Goal: Task Accomplishment & Management: Manage account settings

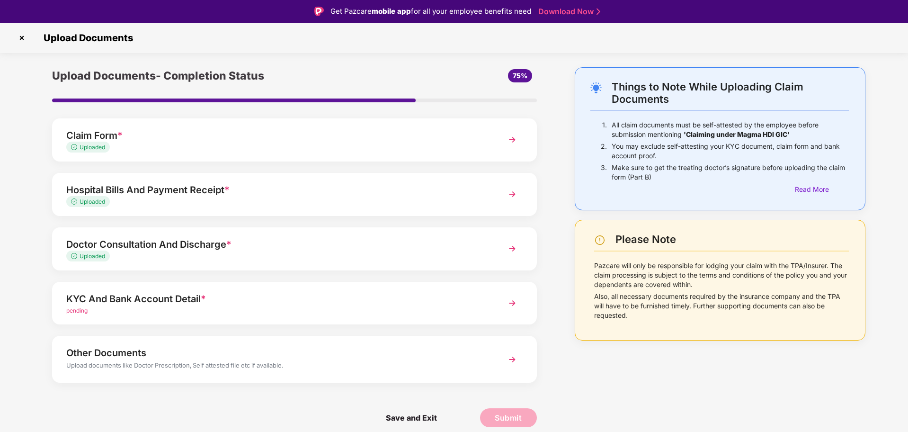
click at [21, 35] on img at bounding box center [21, 37] width 15 height 15
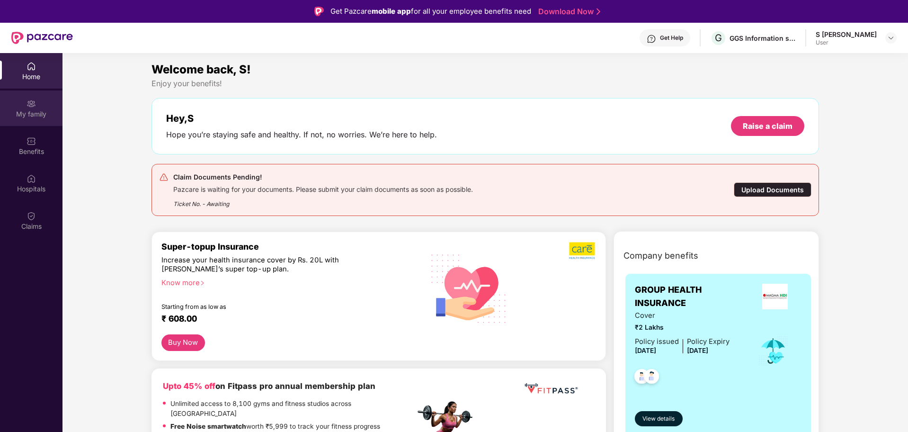
click at [39, 106] on div "My family" at bounding box center [31, 107] width 62 height 35
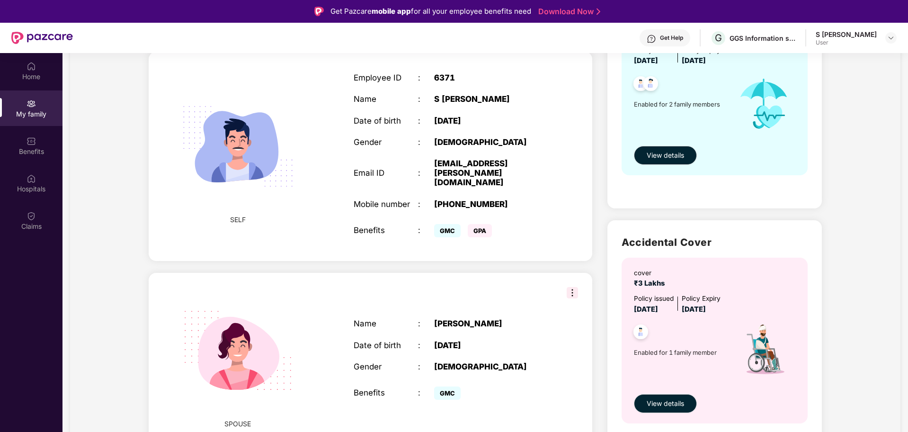
scroll to position [158, 0]
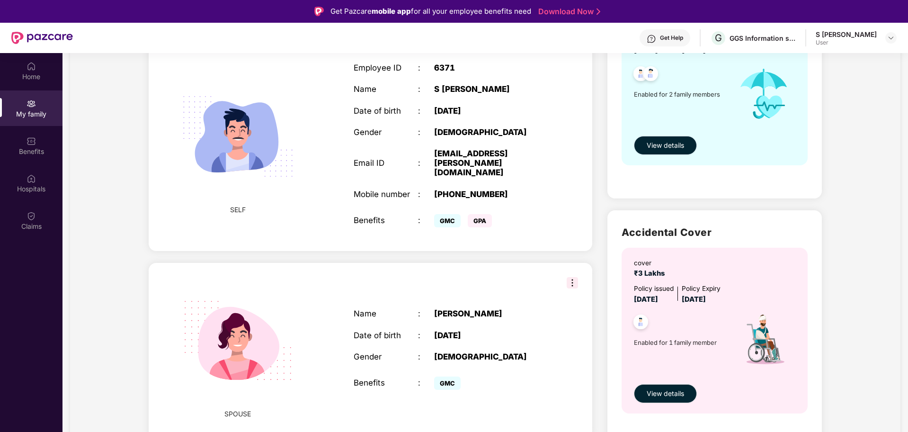
click at [677, 138] on button "View details" at bounding box center [665, 145] width 63 height 19
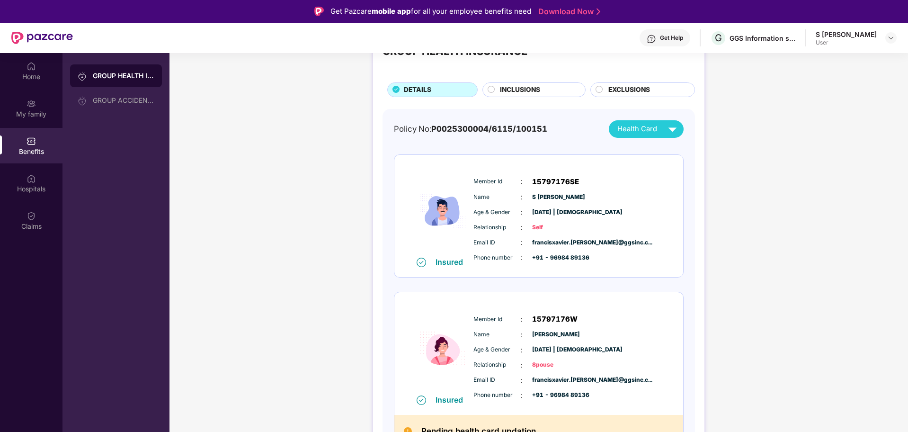
scroll to position [57, 0]
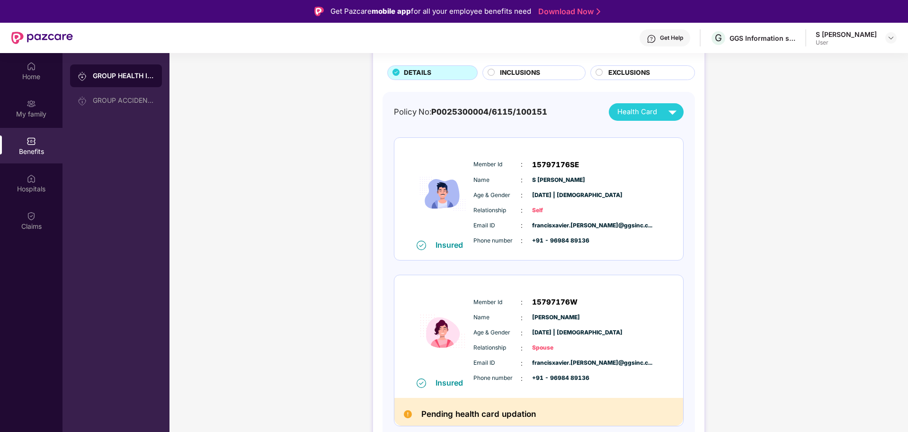
click at [408, 416] on img at bounding box center [408, 414] width 8 height 8
click at [433, 416] on h2 "Pending health card updation" at bounding box center [478, 414] width 115 height 14
click at [463, 413] on h2 "Pending health card updation" at bounding box center [478, 414] width 115 height 14
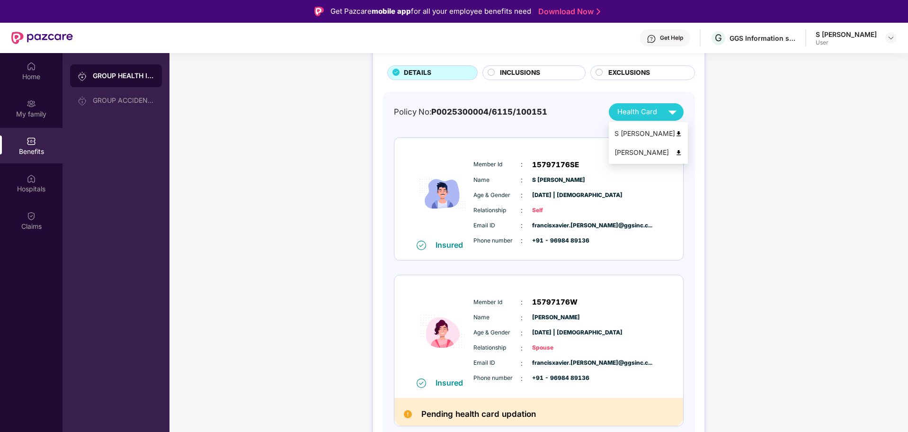
click at [542, 79] on div "INCLUSIONS" at bounding box center [537, 74] width 85 height 12
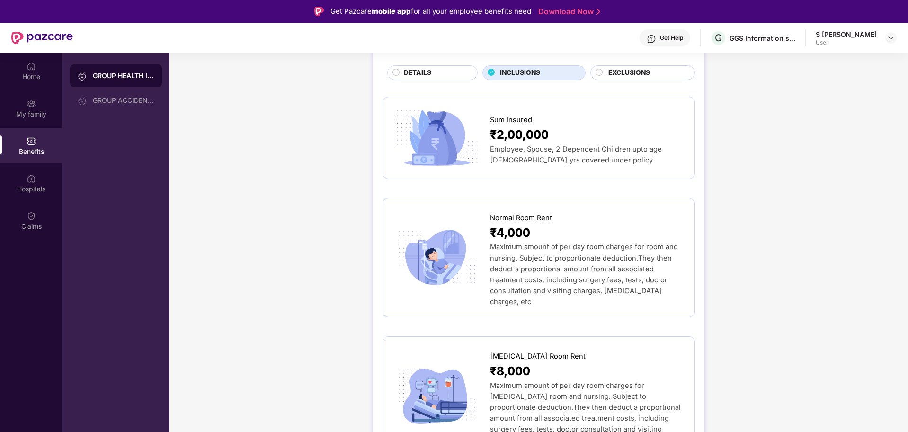
click at [609, 72] on span "EXCLUSIONS" at bounding box center [629, 73] width 42 height 10
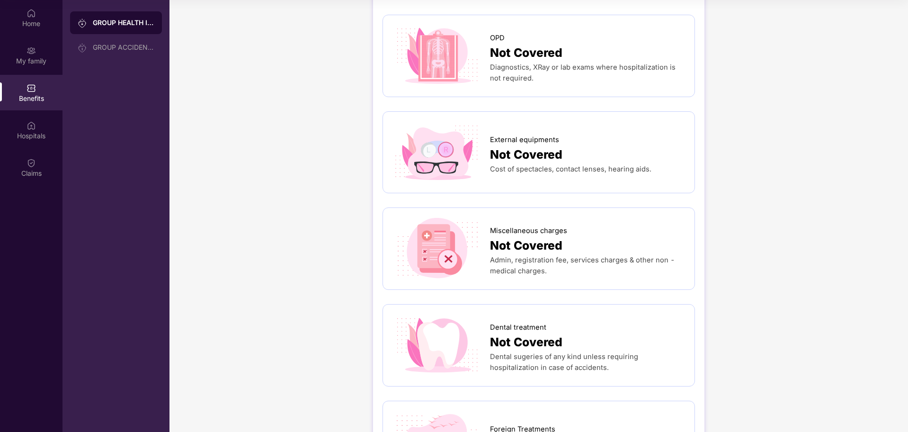
scroll to position [0, 0]
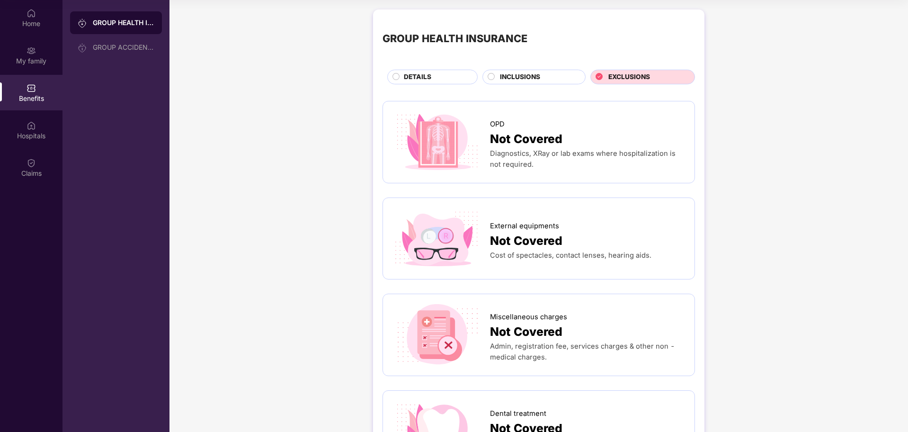
click at [535, 59] on div "GROUP HEALTH INSURANCE DETAILS INCLUSIONS EXCLUSIONS" at bounding box center [538, 51] width 312 height 65
click at [538, 74] on span "INCLUSIONS" at bounding box center [520, 77] width 40 height 10
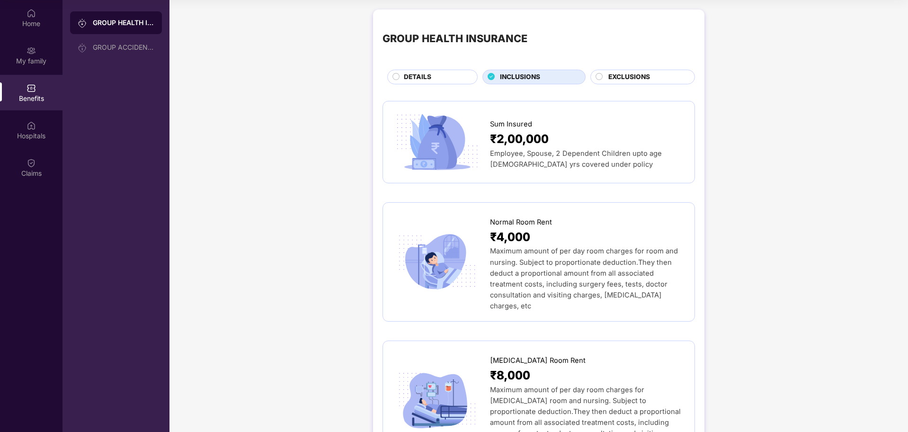
click at [404, 73] on span "DETAILS" at bounding box center [417, 77] width 27 height 10
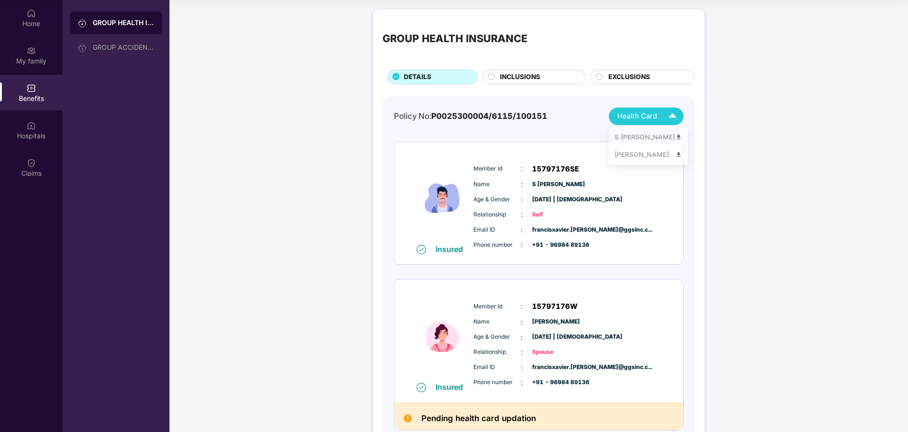
click at [669, 111] on img at bounding box center [672, 116] width 17 height 17
click at [564, 112] on div "Policy No: P0025300004/6115/100151 Health Card" at bounding box center [539, 116] width 290 height 18
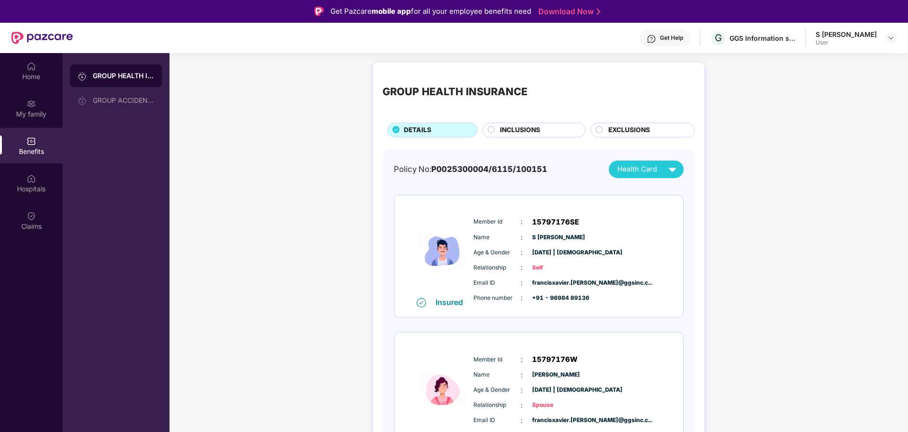
click at [861, 32] on div "S [PERSON_NAME]" at bounding box center [845, 34] width 61 height 9
drag, startPoint x: 892, startPoint y: 34, endPoint x: 884, endPoint y: 43, distance: 12.1
click at [892, 35] on img at bounding box center [891, 38] width 8 height 8
click at [794, 52] on div "Logout" at bounding box center [846, 60] width 123 height 18
